Goal: Information Seeking & Learning: Learn about a topic

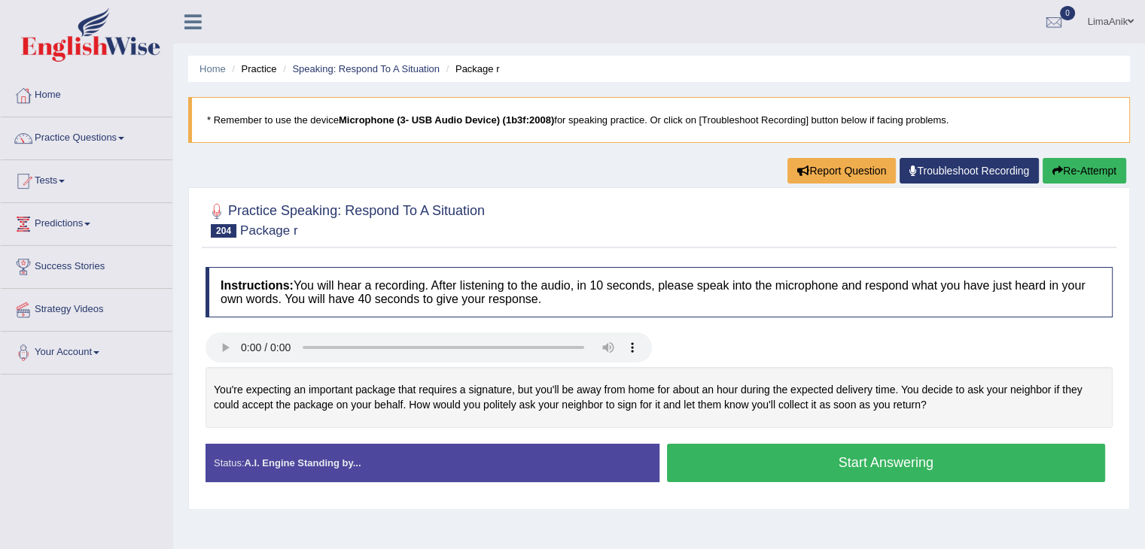
click at [62, 134] on link "Practice Questions" at bounding box center [87, 136] width 172 height 38
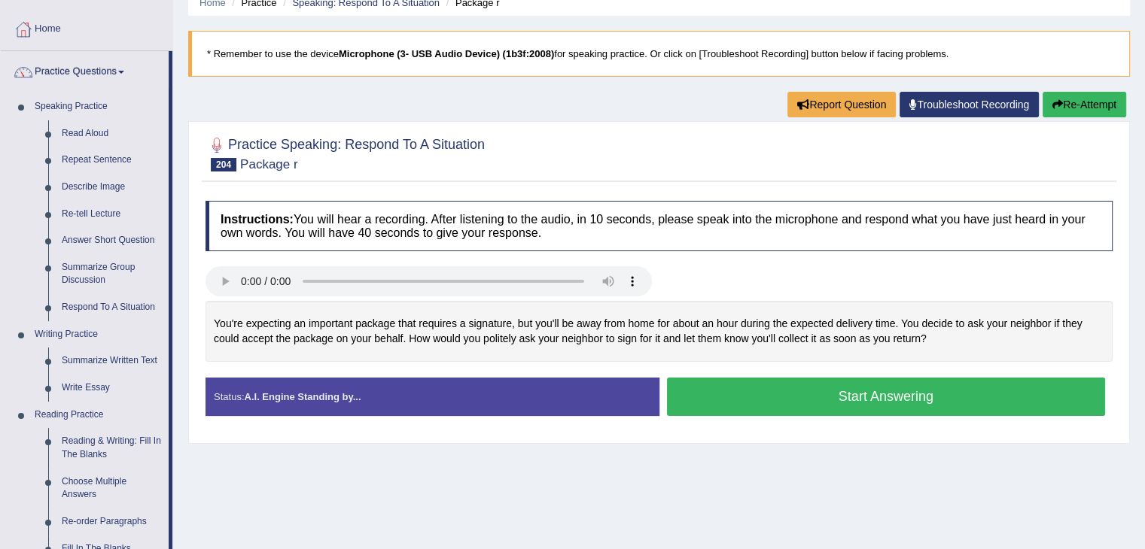
scroll to position [73, 0]
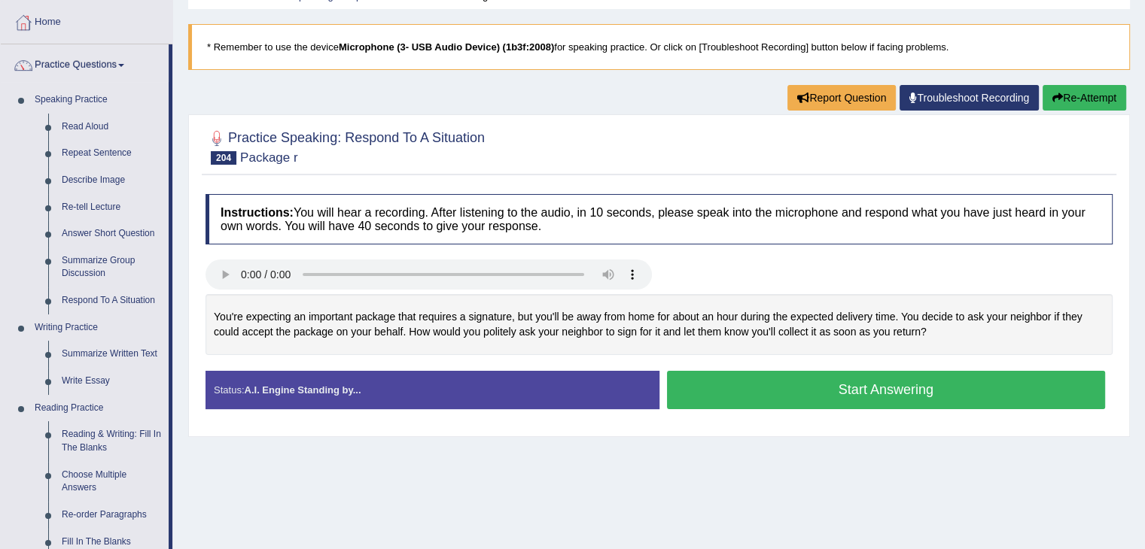
click at [826, 394] on button "Start Answering" at bounding box center [886, 390] width 439 height 38
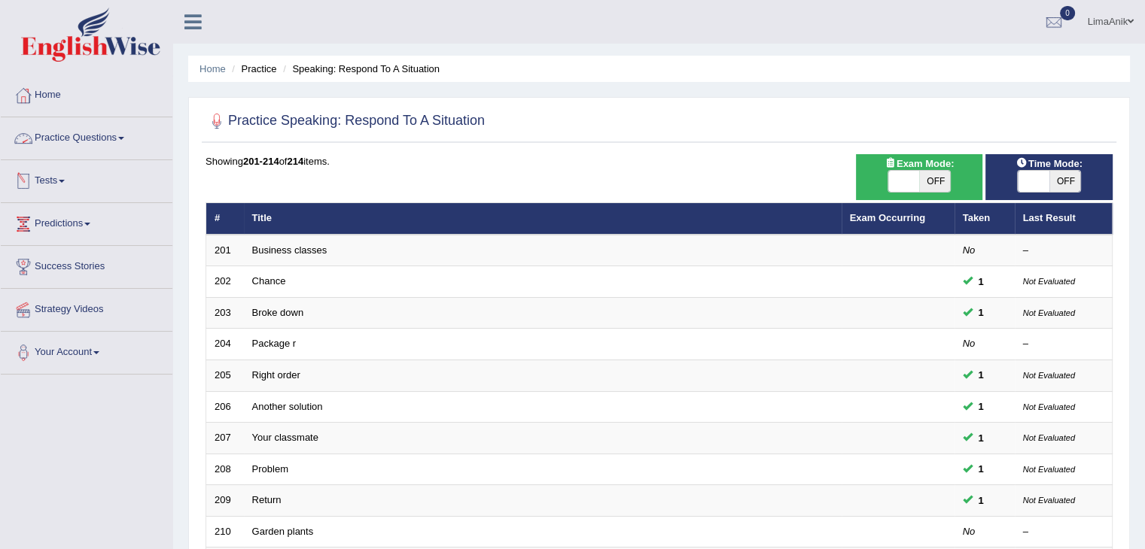
click at [61, 138] on link "Practice Questions" at bounding box center [87, 136] width 172 height 38
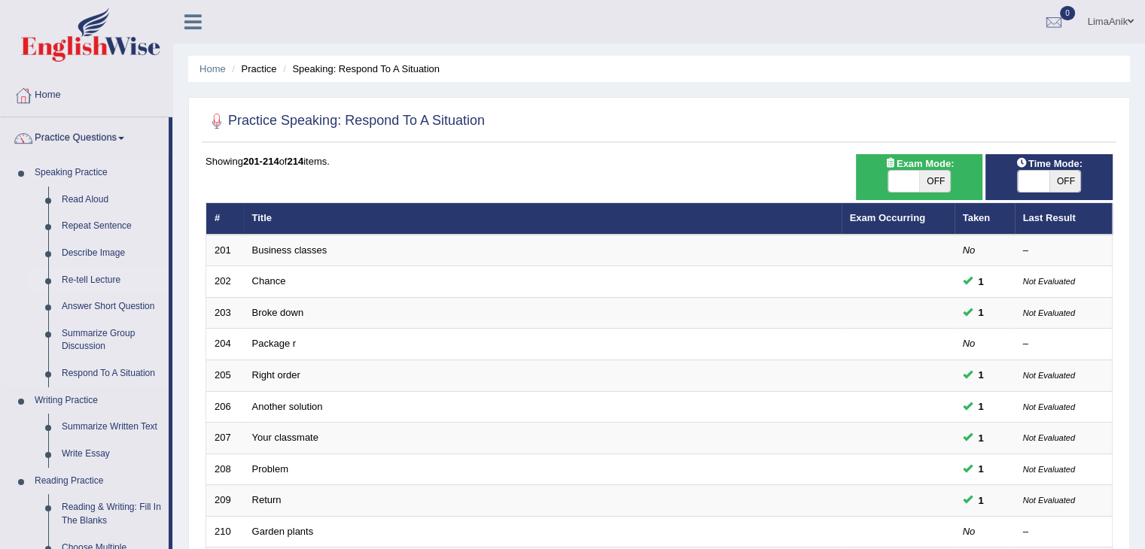
click at [71, 272] on link "Re-tell Lecture" at bounding box center [112, 280] width 114 height 27
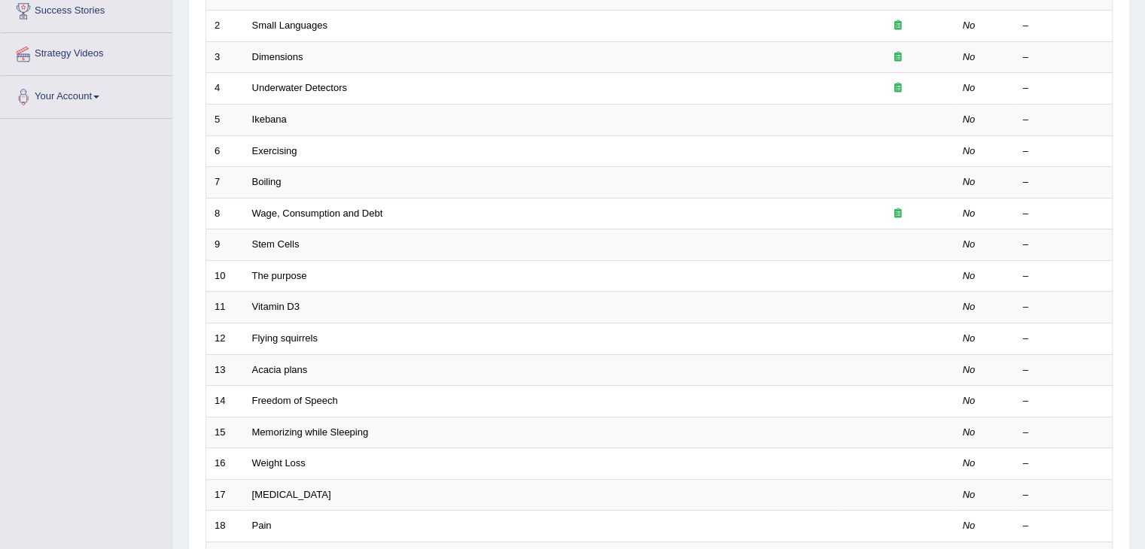
scroll to position [442, 0]
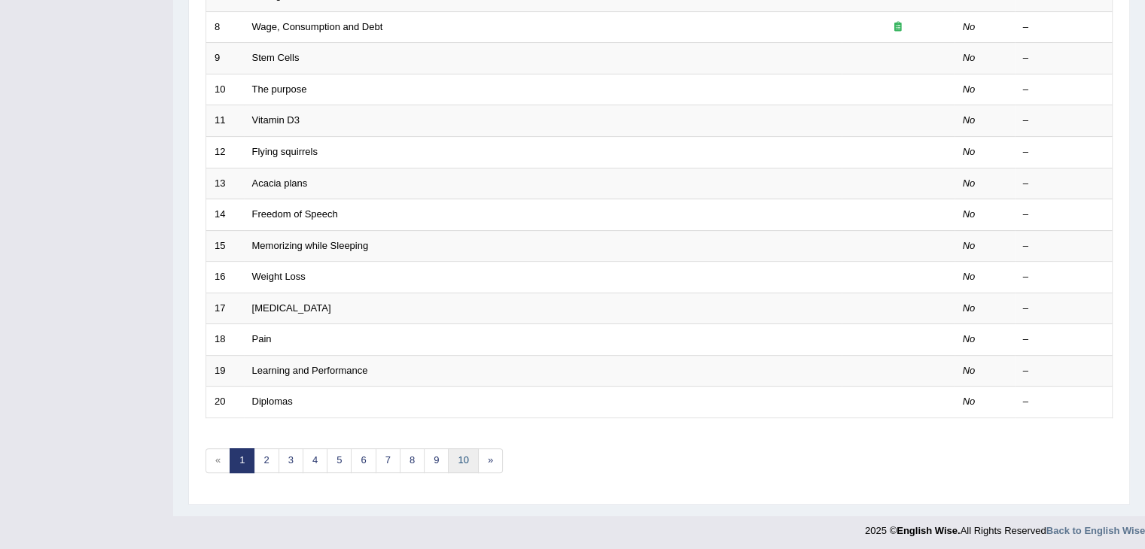
click at [449, 455] on link "10" at bounding box center [463, 461] width 30 height 25
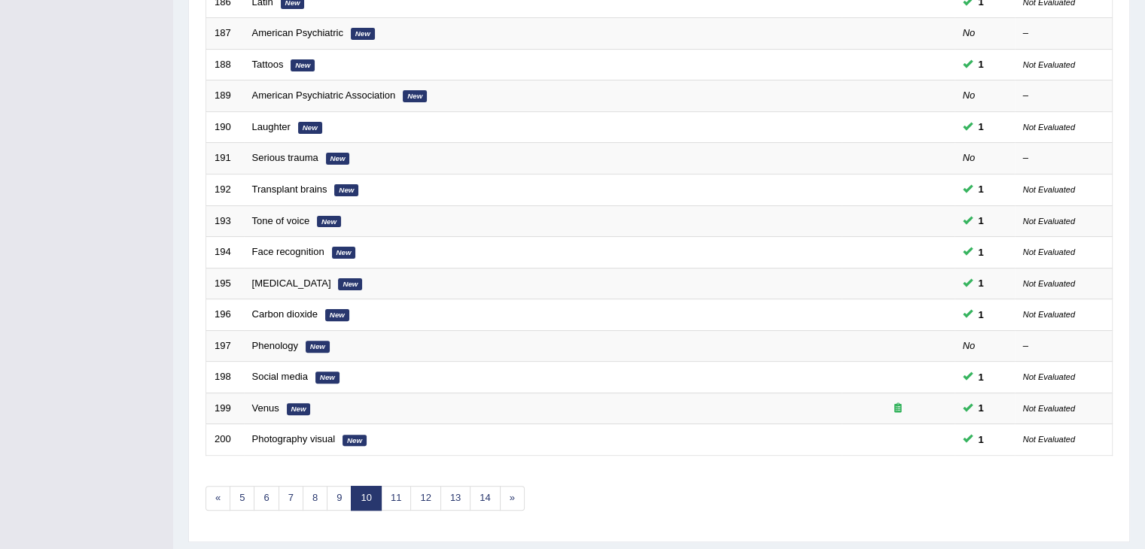
scroll to position [418, 0]
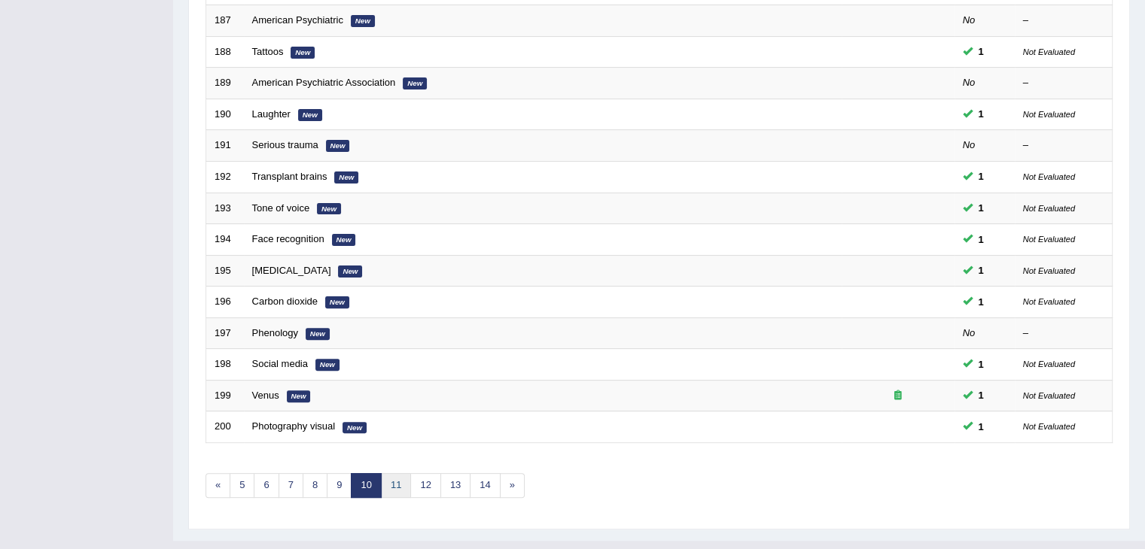
click at [397, 479] on link "11" at bounding box center [396, 485] width 30 height 25
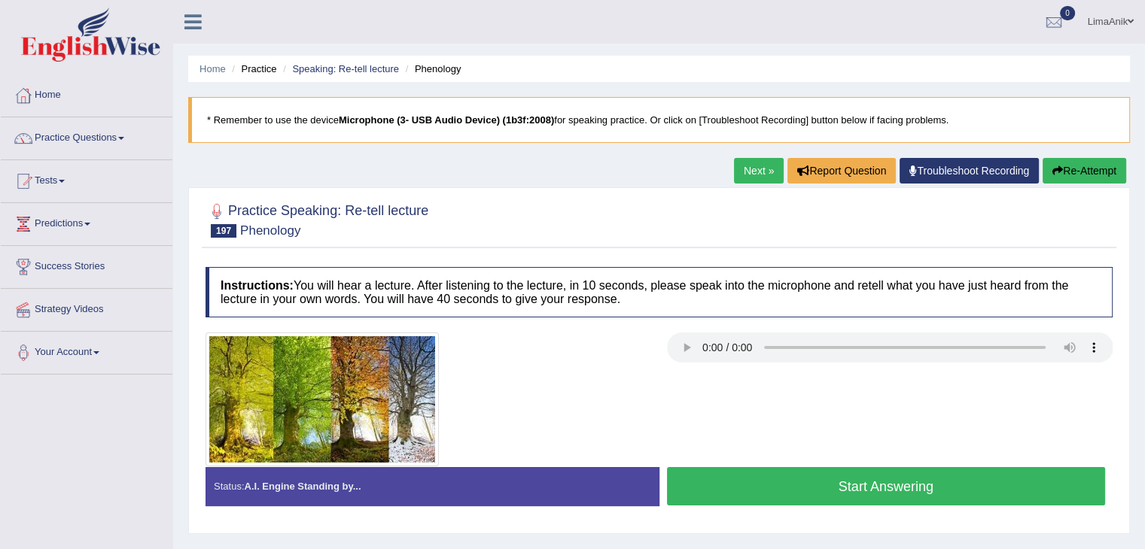
click at [614, 362] on div at bounding box center [428, 400] width 461 height 134
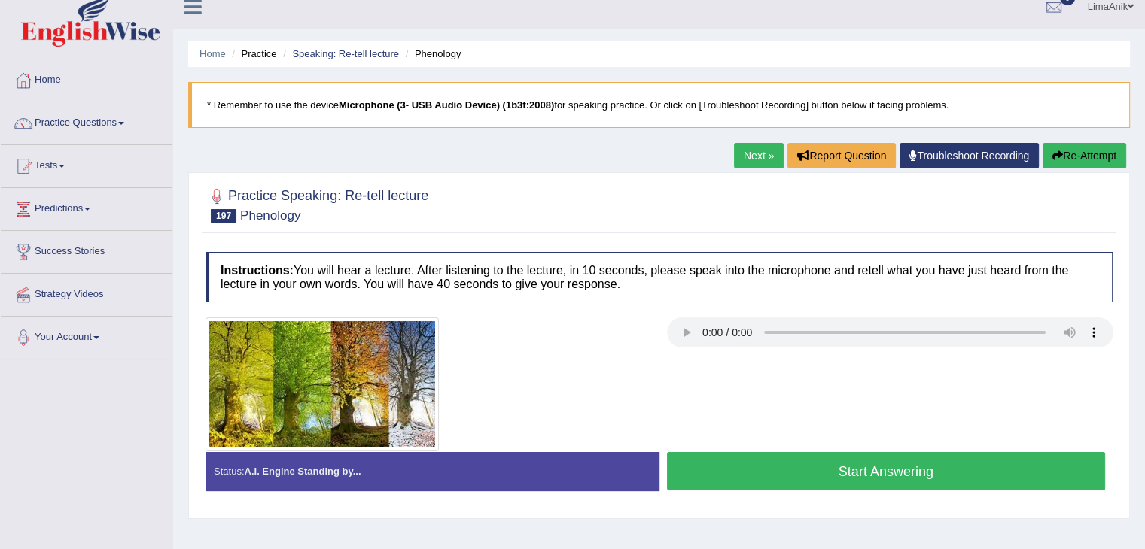
drag, startPoint x: 1154, startPoint y: 345, endPoint x: 1051, endPoint y: 388, distance: 112.0
click at [1051, 388] on div at bounding box center [659, 385] width 922 height 134
drag, startPoint x: 1155, startPoint y: 373, endPoint x: 805, endPoint y: 231, distance: 377.4
click at [805, 231] on div "Practice Speaking: Re-tell lecture 197 Phenology" at bounding box center [659, 207] width 914 height 53
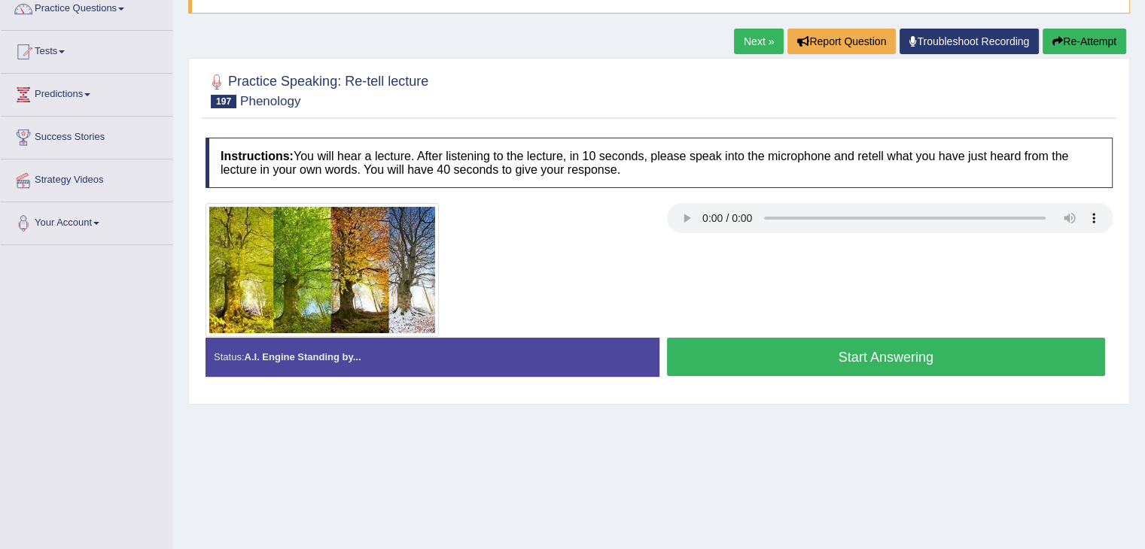
scroll to position [71, 0]
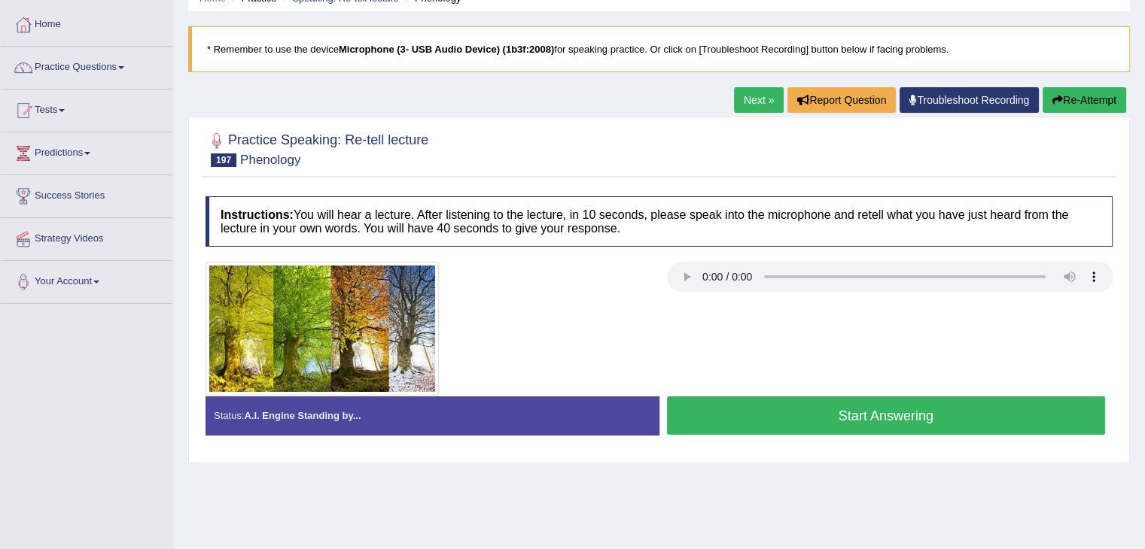
click at [891, 416] on button "Start Answering" at bounding box center [886, 416] width 439 height 38
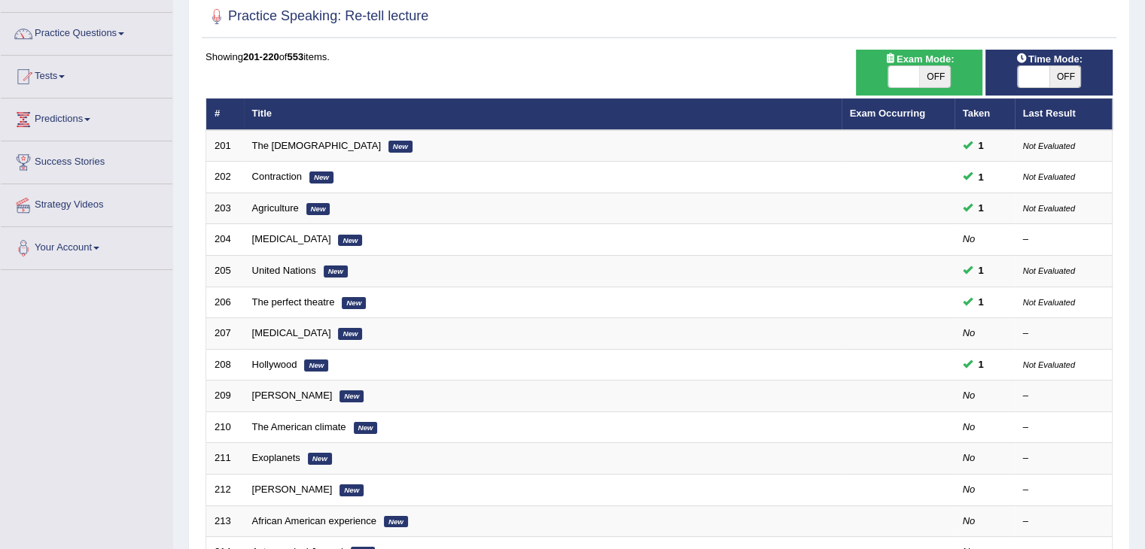
scroll to position [116, 0]
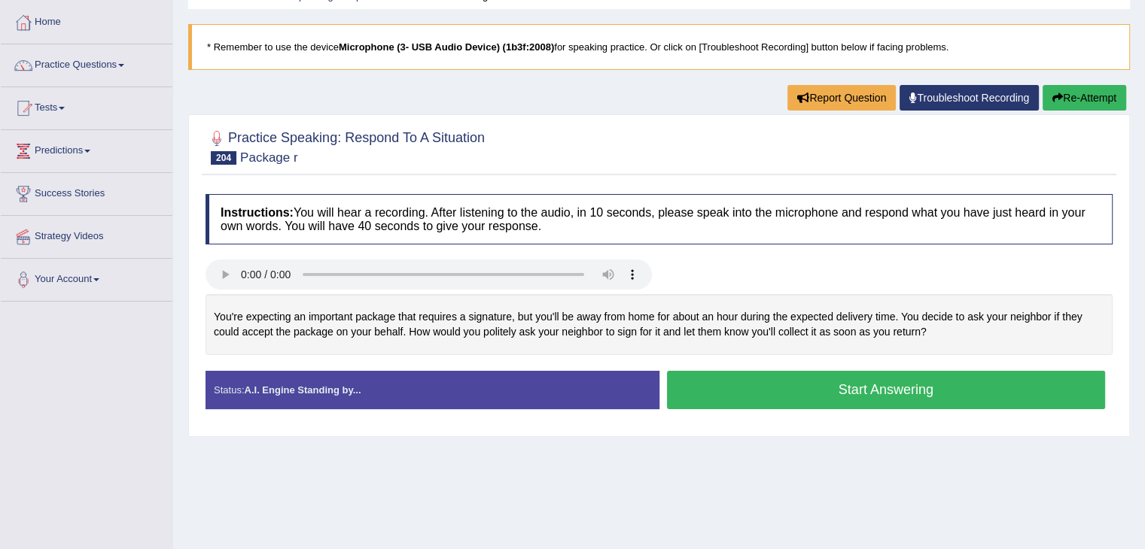
click at [791, 385] on button "Start Answering" at bounding box center [886, 390] width 439 height 38
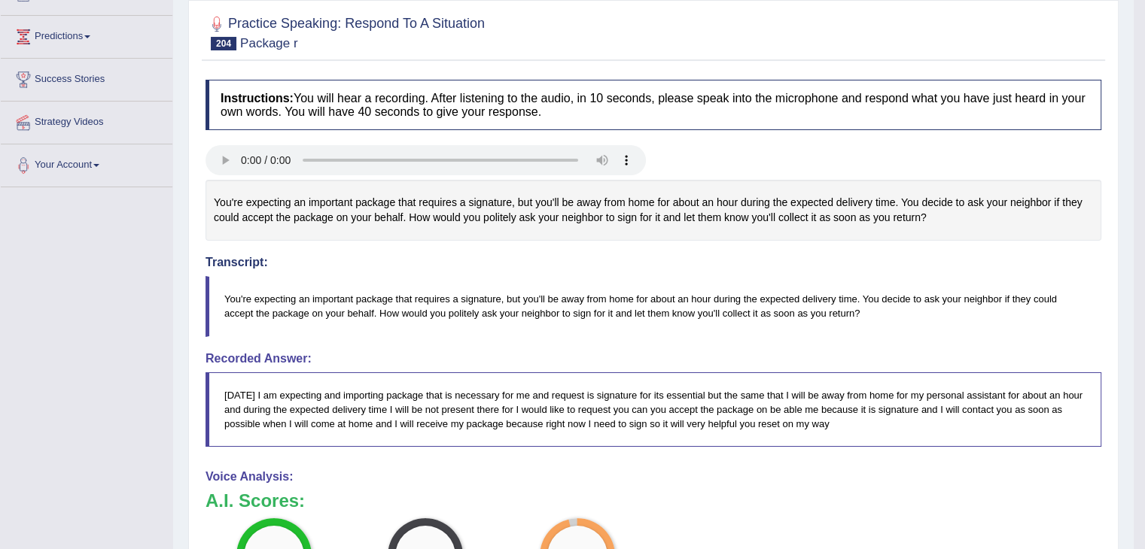
scroll to position [190, 0]
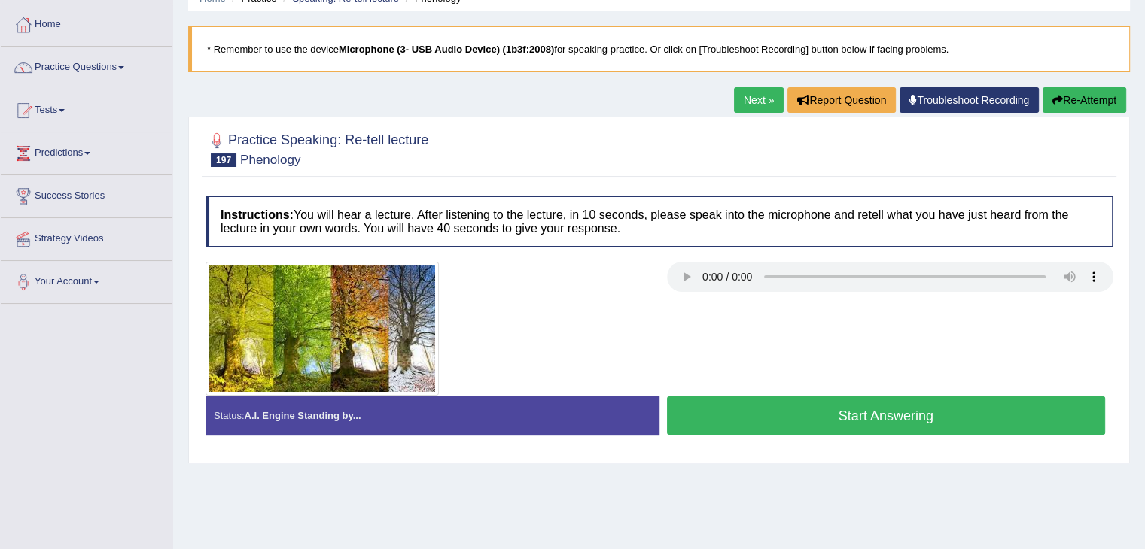
scroll to position [71, 0]
drag, startPoint x: 0, startPoint y: 0, endPoint x: 801, endPoint y: 412, distance: 900.7
click at [801, 412] on button "Start Answering" at bounding box center [886, 416] width 439 height 38
click at [807, 397] on button "Start Answering" at bounding box center [886, 416] width 439 height 38
click at [783, 416] on button "Start Answering" at bounding box center [886, 416] width 439 height 38
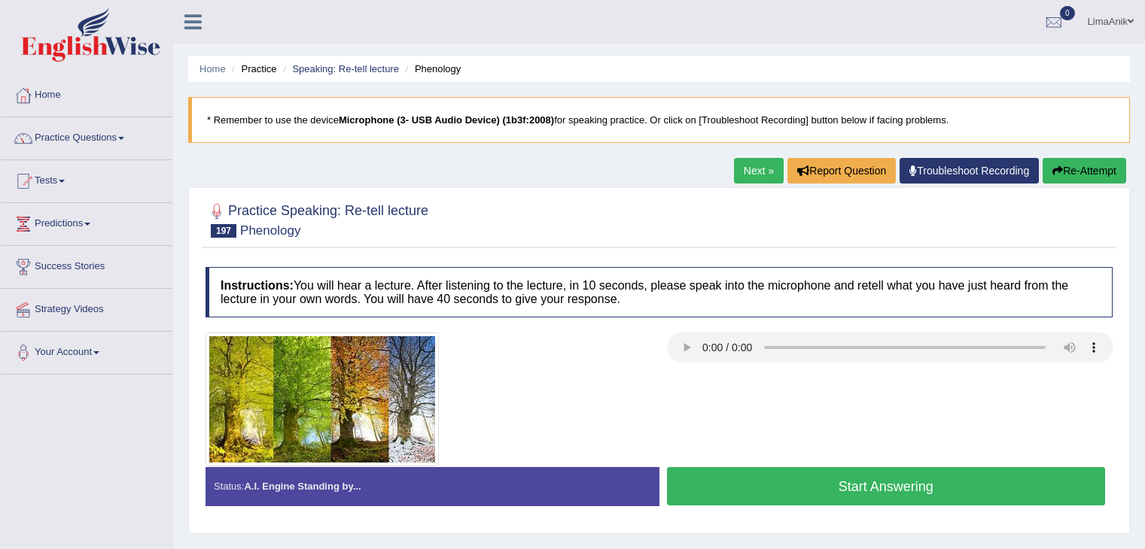
scroll to position [71, 0]
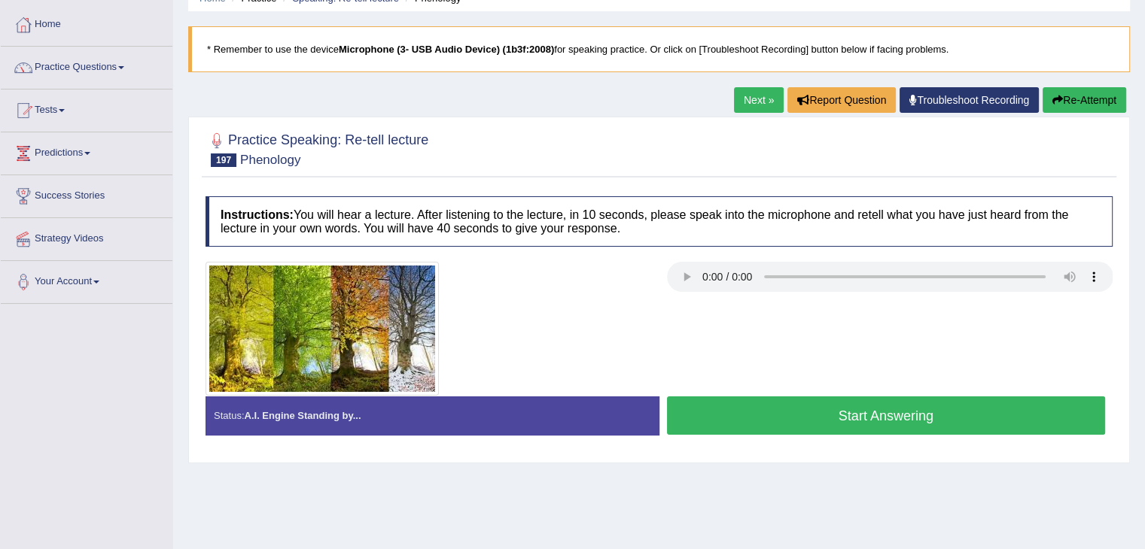
click at [829, 410] on button "Start Answering" at bounding box center [886, 416] width 439 height 38
drag, startPoint x: 0, startPoint y: 0, endPoint x: 731, endPoint y: 405, distance: 835.4
click at [731, 405] on button "Start Answering" at bounding box center [886, 416] width 439 height 38
click at [786, 409] on button "Start Answering" at bounding box center [886, 416] width 439 height 38
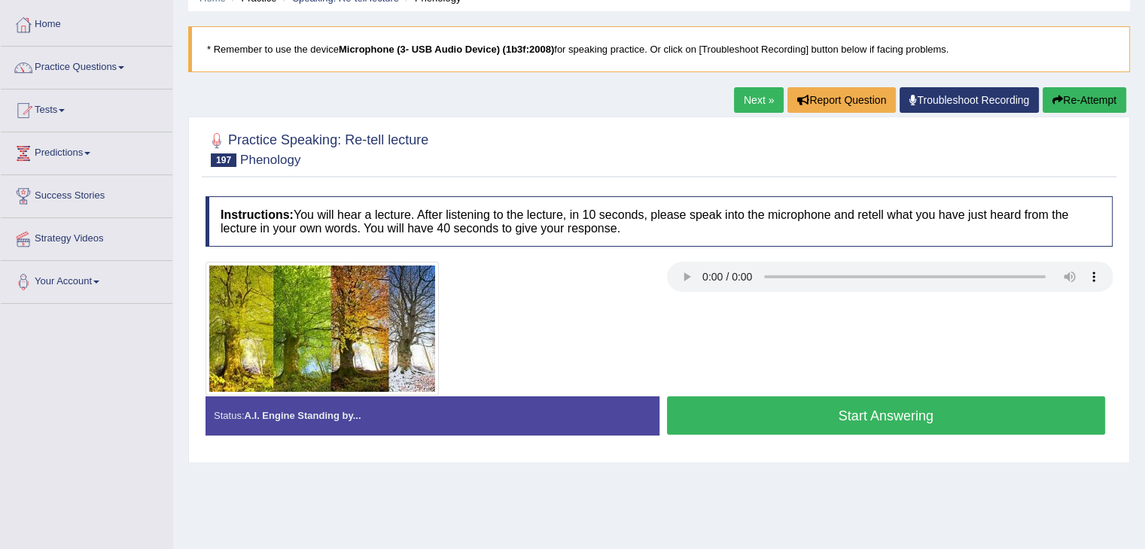
click at [786, 406] on button "Start Answering" at bounding box center [886, 416] width 439 height 38
click at [816, 416] on button "Start Answering" at bounding box center [886, 416] width 439 height 38
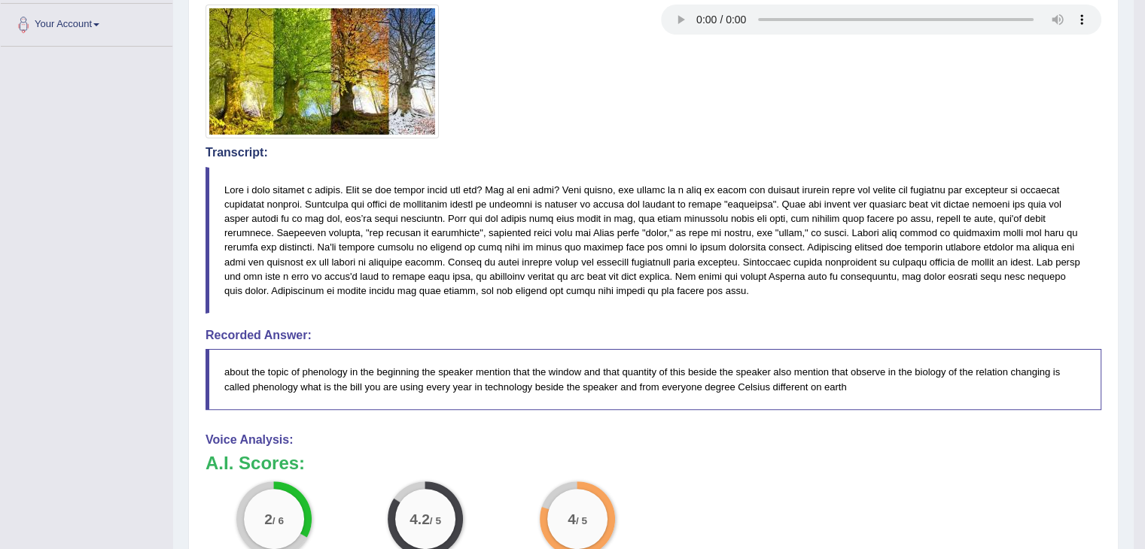
scroll to position [333, 0]
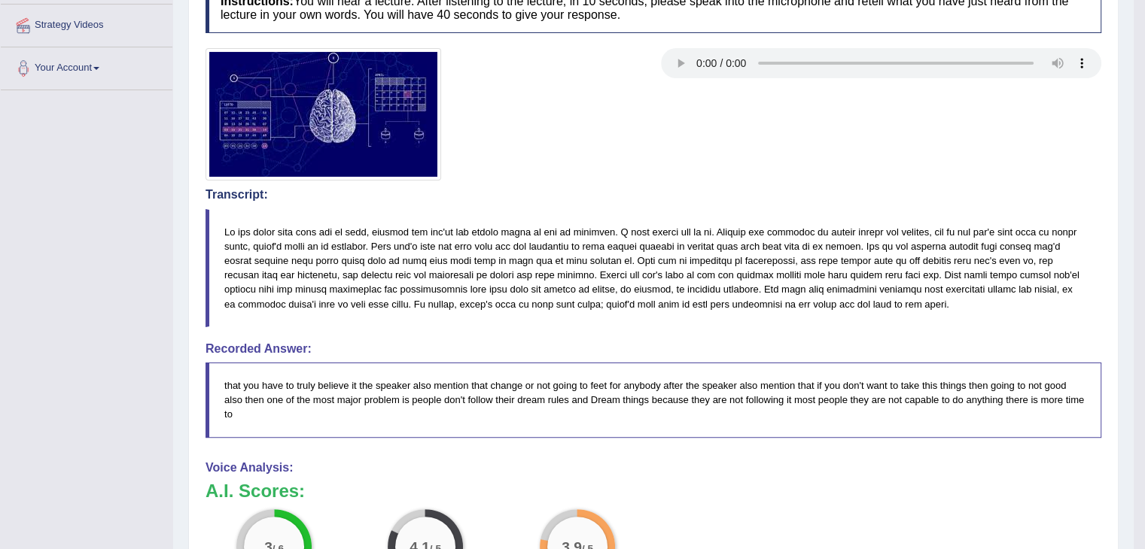
scroll to position [298, 0]
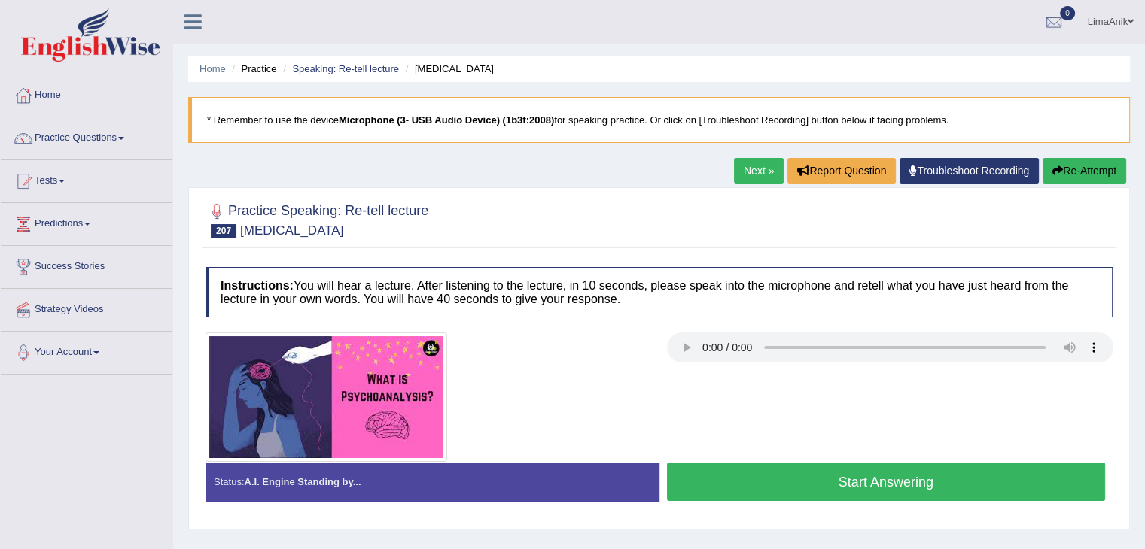
click at [799, 482] on button "Start Answering" at bounding box center [886, 482] width 439 height 38
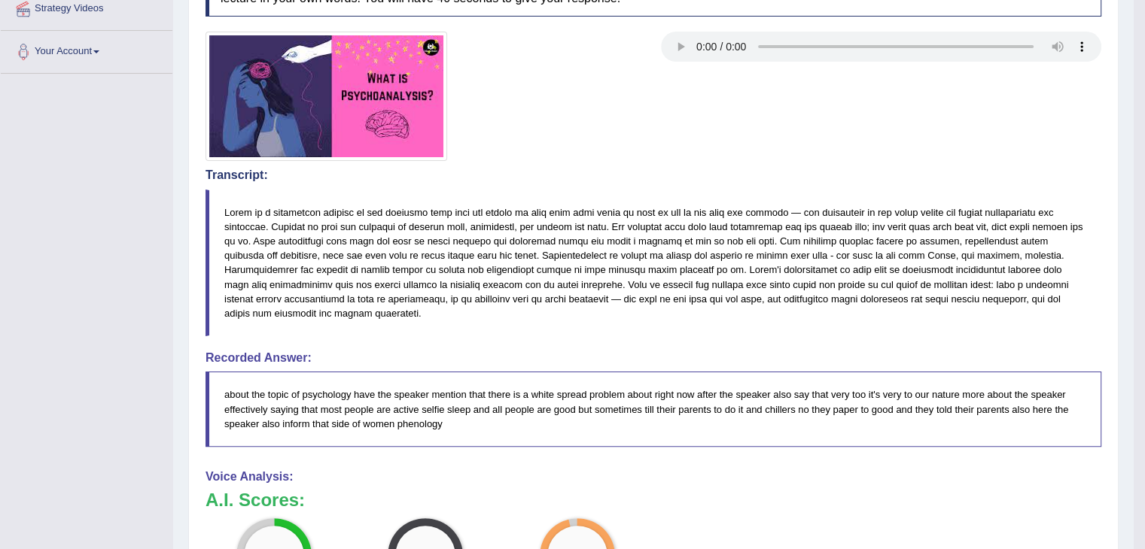
scroll to position [340, 0]
